Goal: Information Seeking & Learning: Learn about a topic

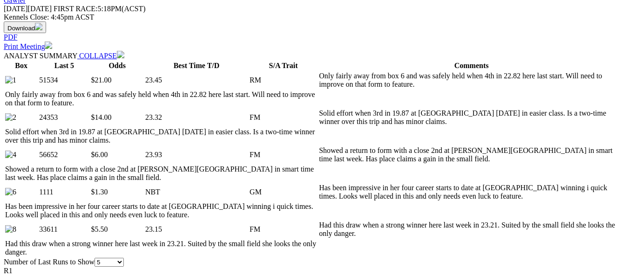
scroll to position [466, 0]
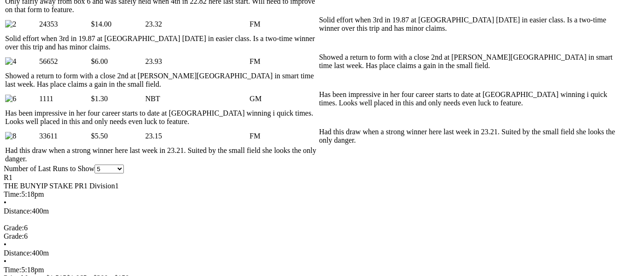
scroll to position [559, 0]
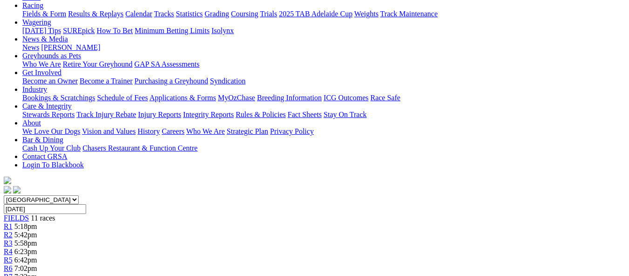
scroll to position [93, 0]
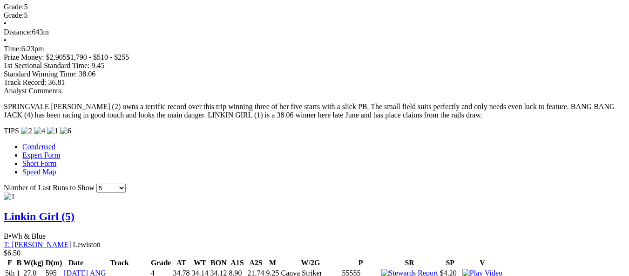
scroll to position [792, 0]
